Goal: Find specific fact: Find specific fact

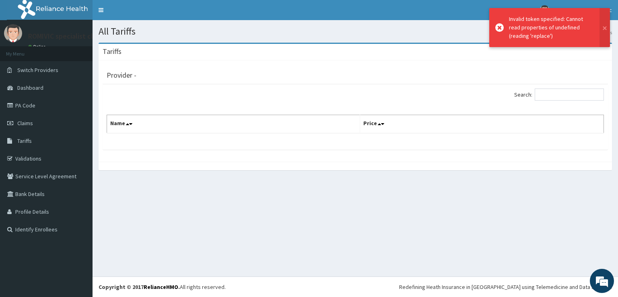
click at [203, 171] on div "Tariffs Provider - Search: Name Price" at bounding box center [356, 111] width 526 height 136
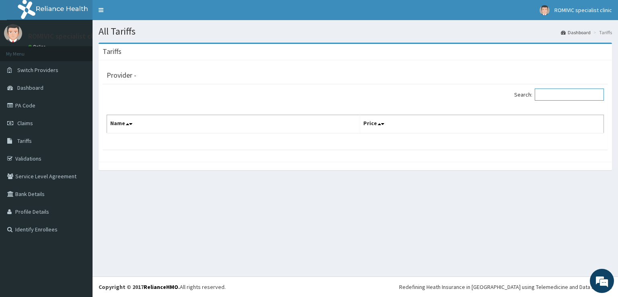
click at [588, 94] on input "Search:" at bounding box center [569, 95] width 69 height 12
click at [44, 160] on link "Validations" at bounding box center [46, 159] width 93 height 18
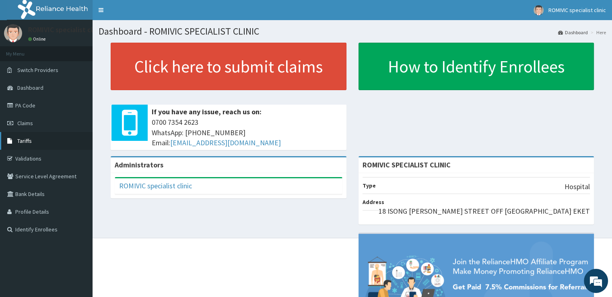
click at [57, 142] on link "Tariffs" at bounding box center [46, 141] width 93 height 18
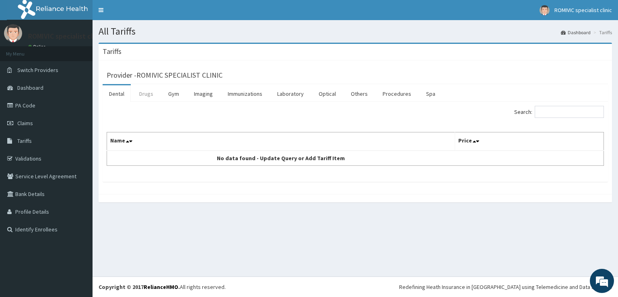
click at [147, 95] on link "Drugs" at bounding box center [146, 93] width 27 height 17
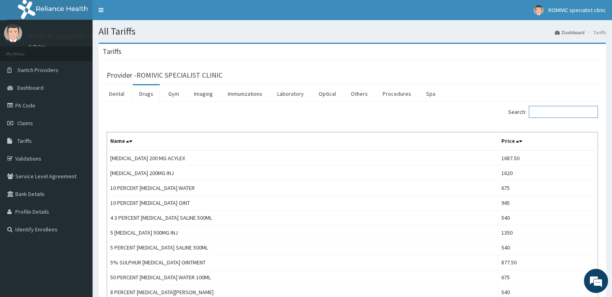
click at [564, 112] on input "Search:" at bounding box center [563, 112] width 69 height 12
click at [558, 113] on input "Search:" at bounding box center [563, 112] width 69 height 12
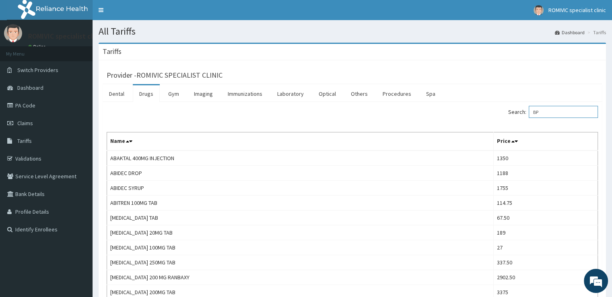
type input "B"
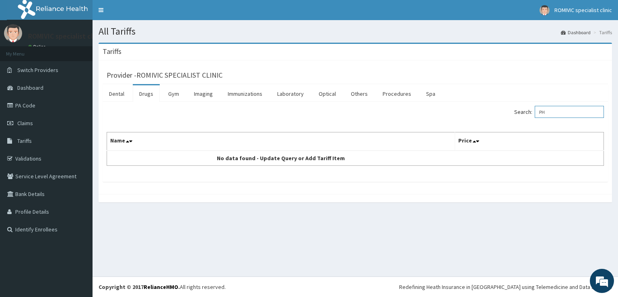
type input "P"
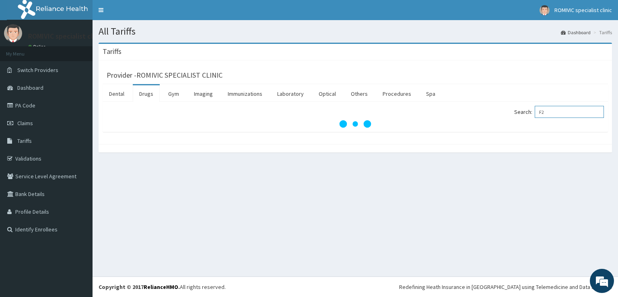
type input "F23"
type input "1"
click at [340, 186] on div "All Tariffs Dashboard Tariffs [GEOGRAPHIC_DATA] Provider - Dental Drugs Gym Ima…" at bounding box center [356, 148] width 526 height 256
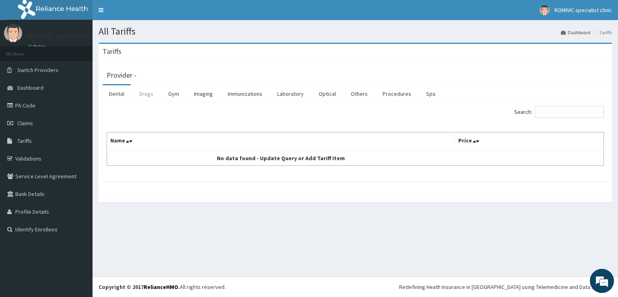
click at [155, 95] on link "Drugs" at bounding box center [146, 93] width 27 height 17
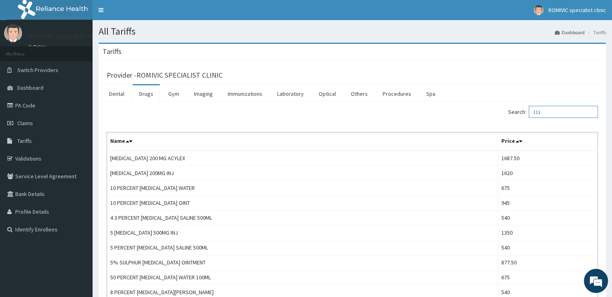
click at [561, 112] on input "111" at bounding box center [563, 112] width 69 height 12
type input "111111111111111111111111111111111111111111111111111111111111111111111111W"
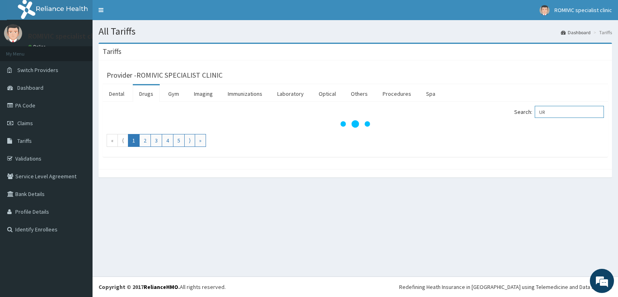
type input "UR"
click at [310, 91] on ul "Dental Drugs Gym Imaging Immunizations Laboratory Optical Others Procedures Spa" at bounding box center [356, 93] width 506 height 18
click at [289, 91] on link "Laboratory" at bounding box center [290, 93] width 39 height 17
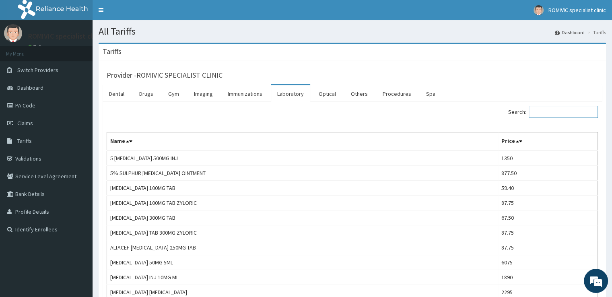
click at [567, 113] on input "Search:" at bounding box center [563, 112] width 69 height 12
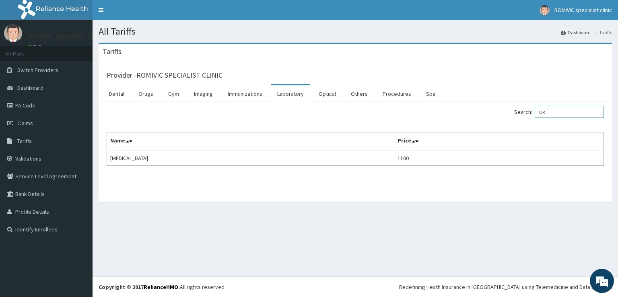
type input "U"
